Goal: Find specific page/section: Find specific page/section

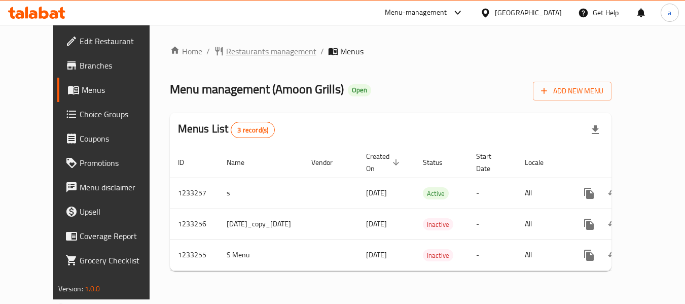
drag, startPoint x: 0, startPoint y: 0, endPoint x: 232, endPoint y: 52, distance: 238.0
click at [232, 52] on span "Restaurants management" at bounding box center [271, 51] width 90 height 12
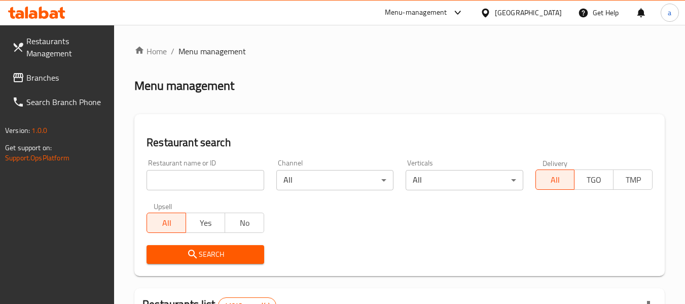
click at [68, 81] on span "Branches" at bounding box center [66, 78] width 80 height 12
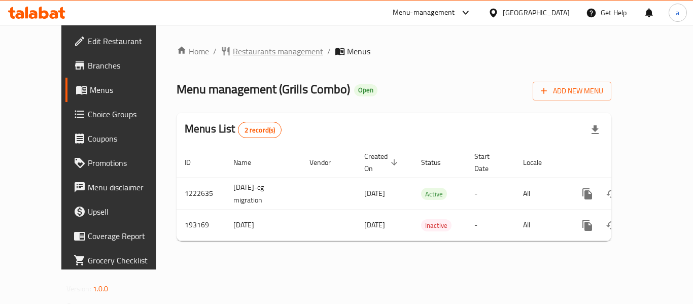
click at [237, 52] on span "Restaurants management" at bounding box center [278, 51] width 90 height 12
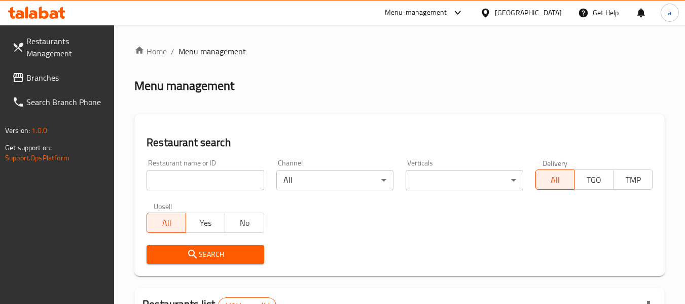
click at [53, 80] on span "Branches" at bounding box center [66, 78] width 80 height 12
